Goal: Check status: Check status

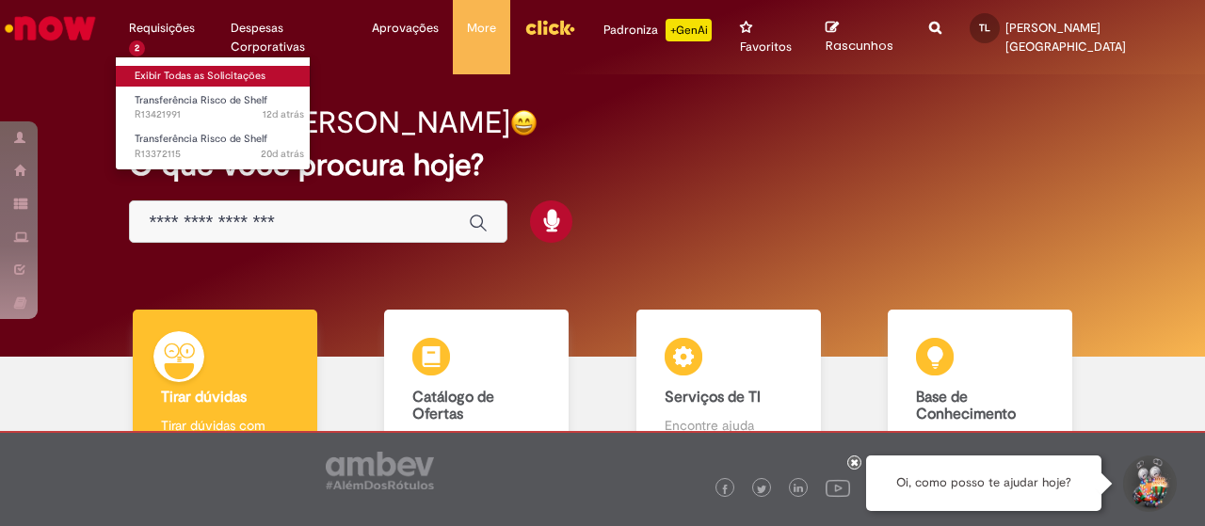
click at [177, 78] on link "Exibir Todas as Solicitações" at bounding box center [219, 76] width 207 height 21
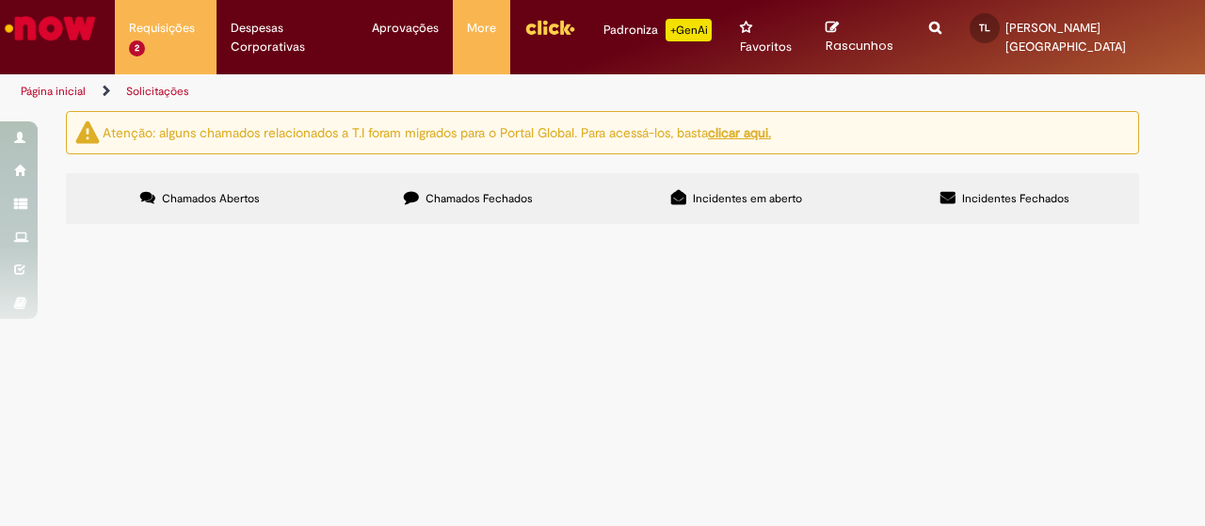
click at [476, 191] on span "Chamados Fechados" at bounding box center [479, 198] width 107 height 15
click at [0, 0] on span "Boa tarde! Chamado para envio de 10p de AP 350 (vencimento 31/12)" at bounding box center [0, 0] width 0 height 0
click at [324, 390] on main "Solicitações Atenção: alguns chamados relacionados a T.I foram migrados para o …" at bounding box center [602, 318] width 1205 height 416
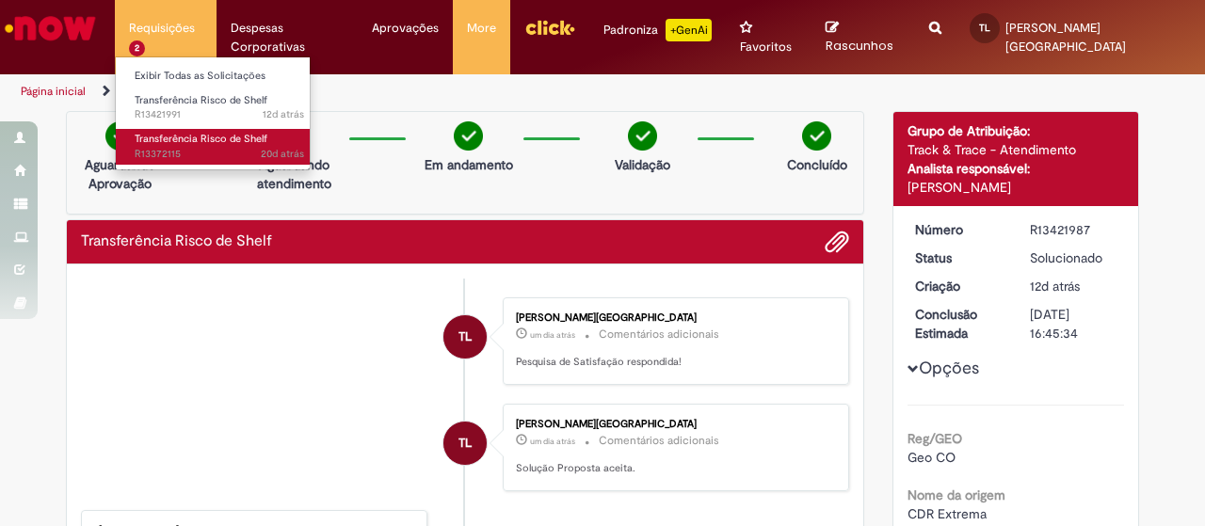
click at [191, 139] on span "Transferência Risco de Shelf" at bounding box center [201, 139] width 133 height 14
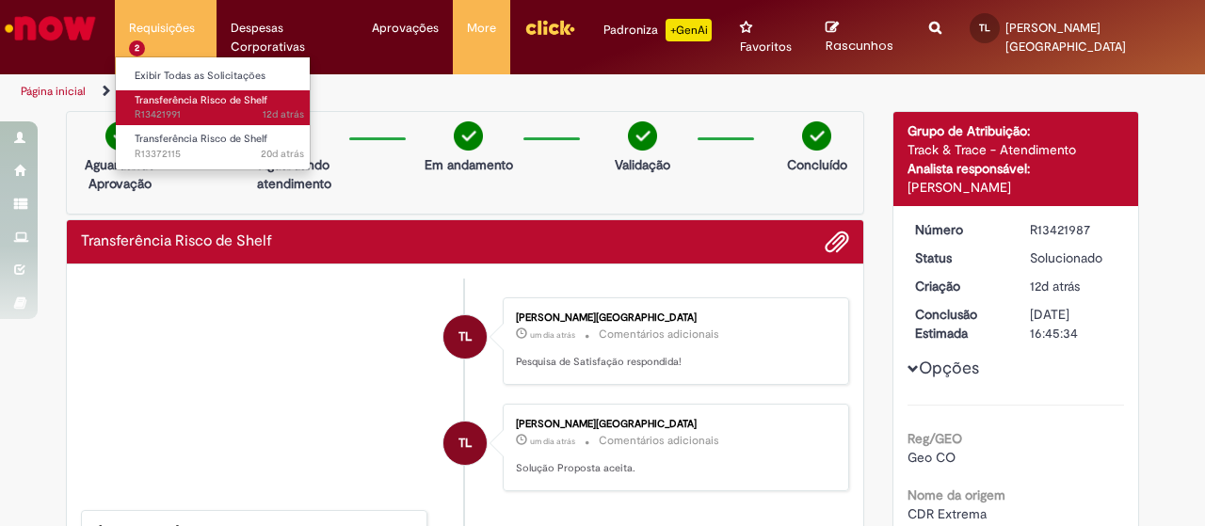
click at [160, 109] on span "12d atrás 12 dias atrás R13421991" at bounding box center [219, 114] width 169 height 15
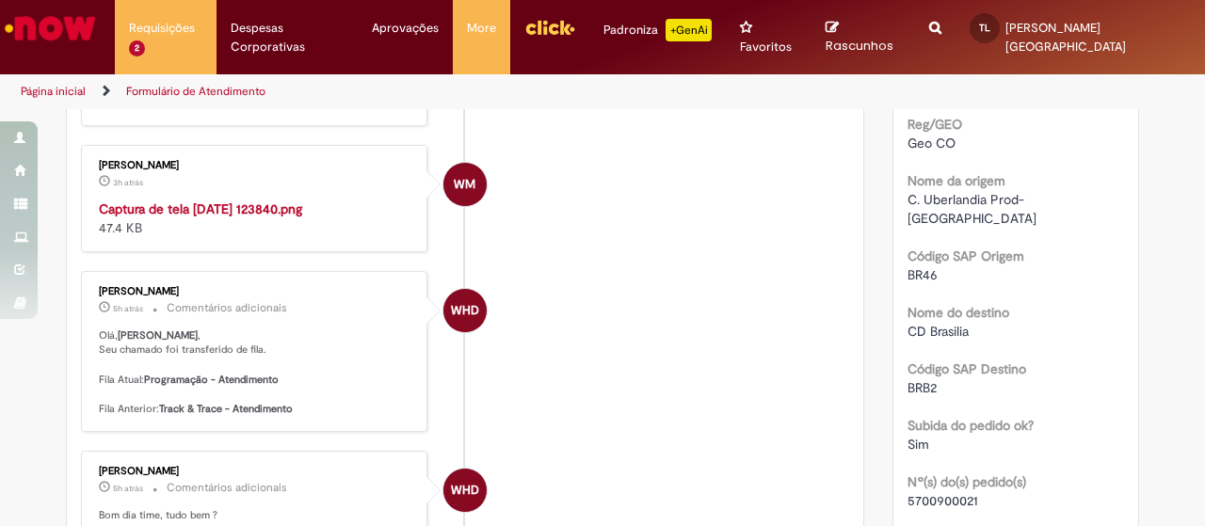
scroll to position [345, 0]
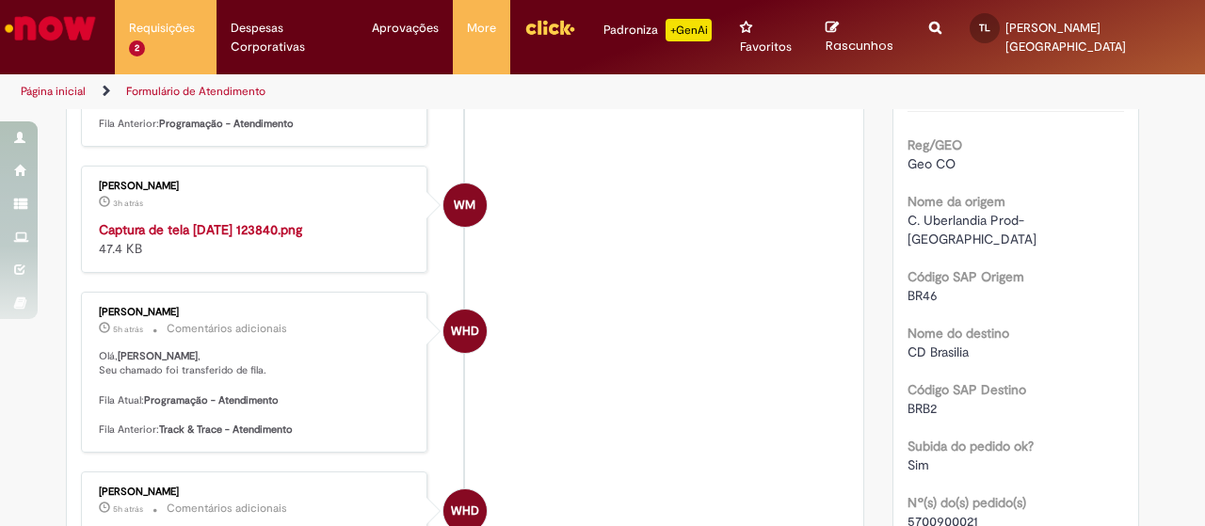
click at [331, 220] on img "Histórico de tíquete" at bounding box center [256, 220] width 314 height 0
